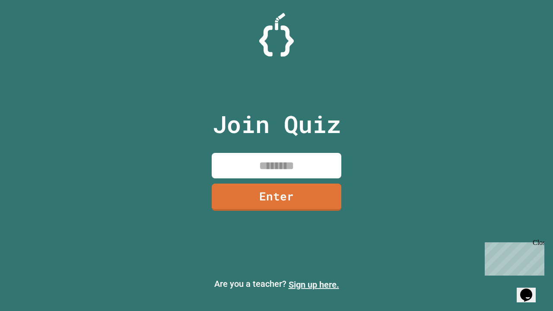
click at [313, 285] on link "Sign up here." at bounding box center [313, 284] width 51 height 10
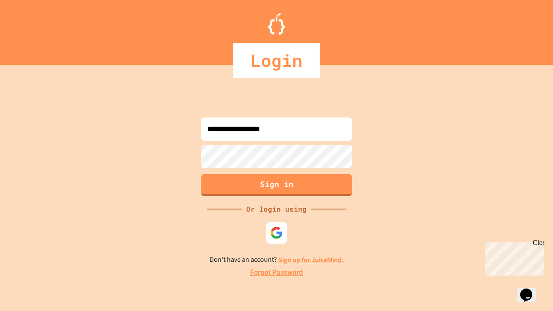
type input "**********"
